Goal: Information Seeking & Learning: Learn about a topic

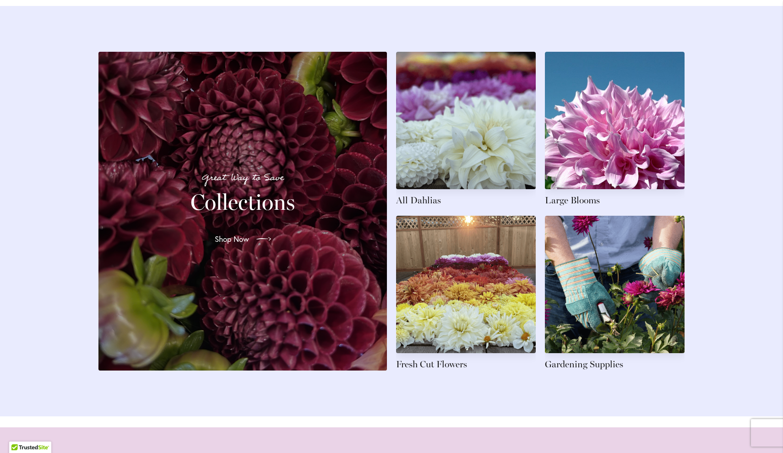
scroll to position [1350, 0]
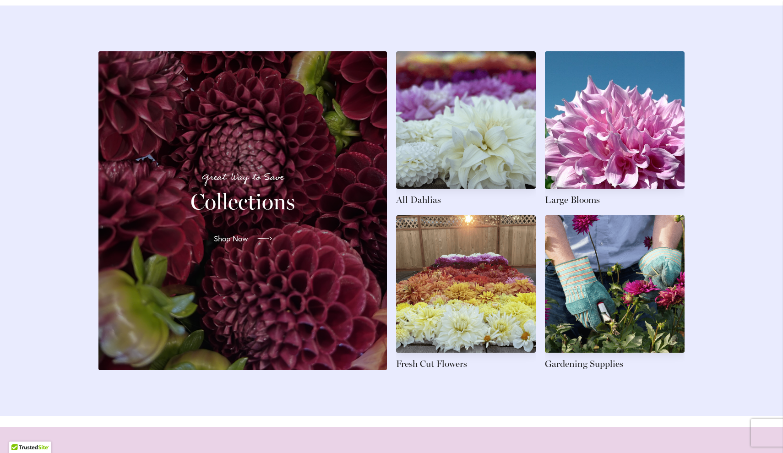
click at [230, 244] on span "Shop Now" at bounding box center [231, 238] width 34 height 11
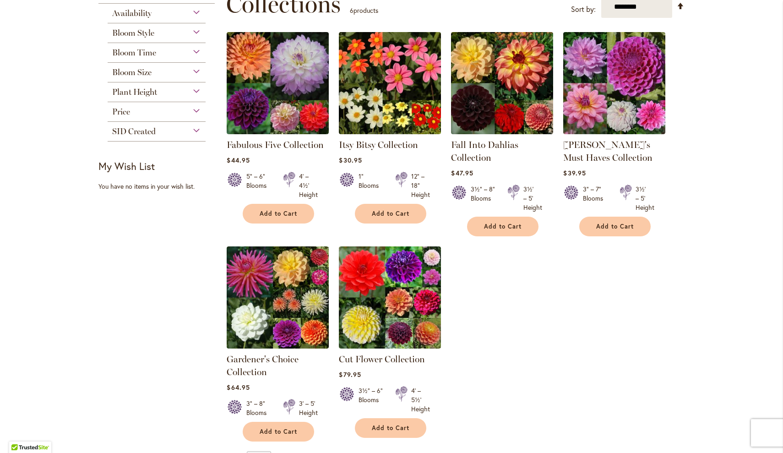
scroll to position [139, 0]
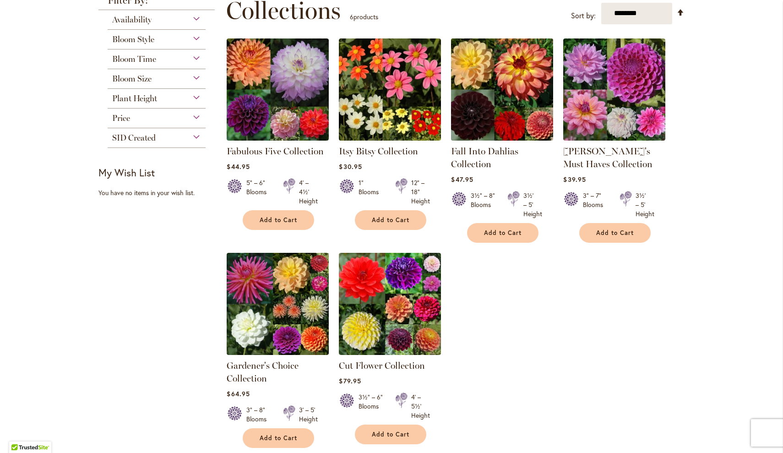
click at [511, 84] on img at bounding box center [502, 89] width 107 height 107
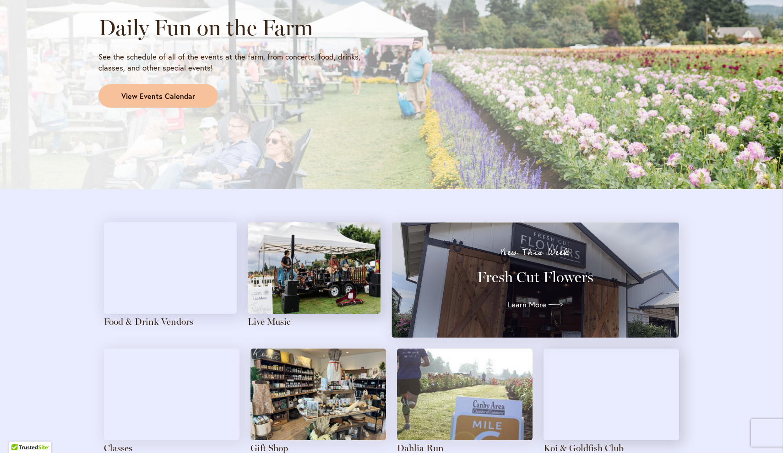
scroll to position [825, 0]
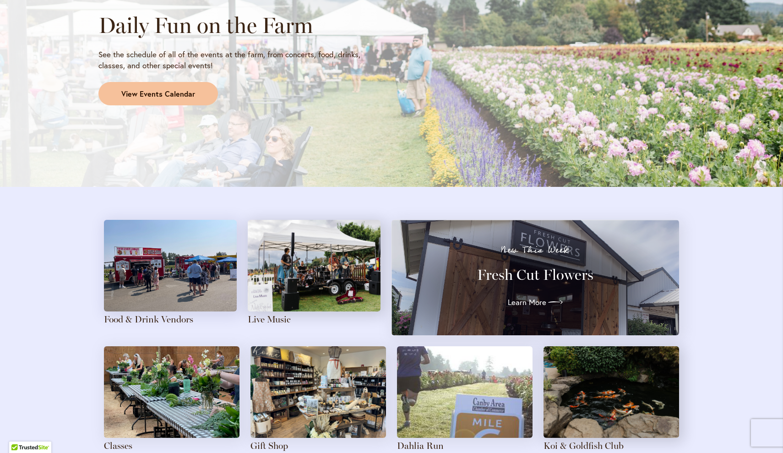
click at [156, 96] on link "View Events Calendar" at bounding box center [157, 94] width 119 height 24
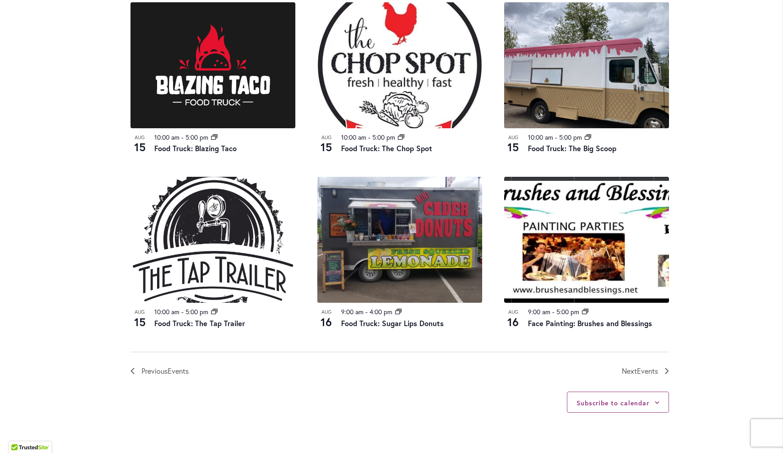
scroll to position [876, 0]
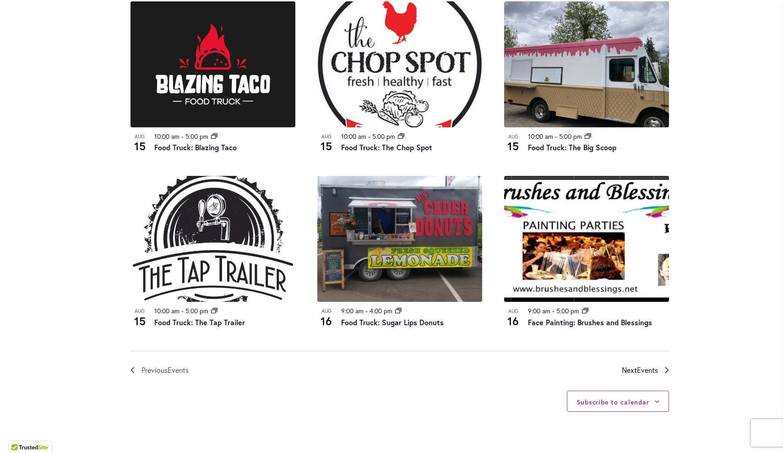
click at [650, 366] on span "Events" at bounding box center [647, 370] width 21 height 10
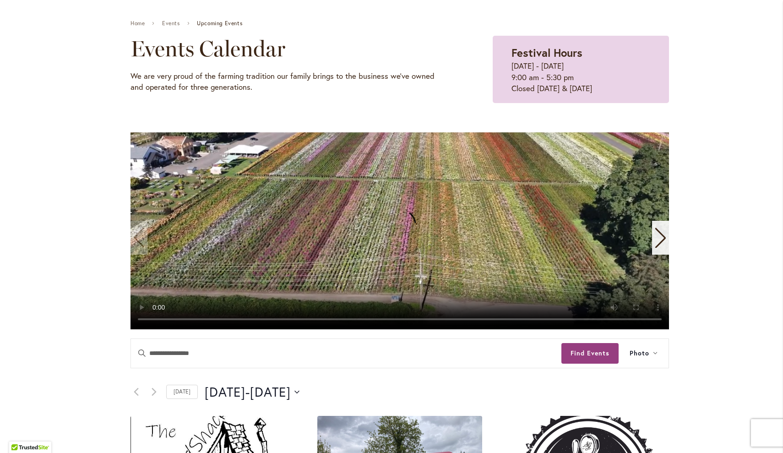
scroll to position [100, 0]
